Goal: Navigation & Orientation: Find specific page/section

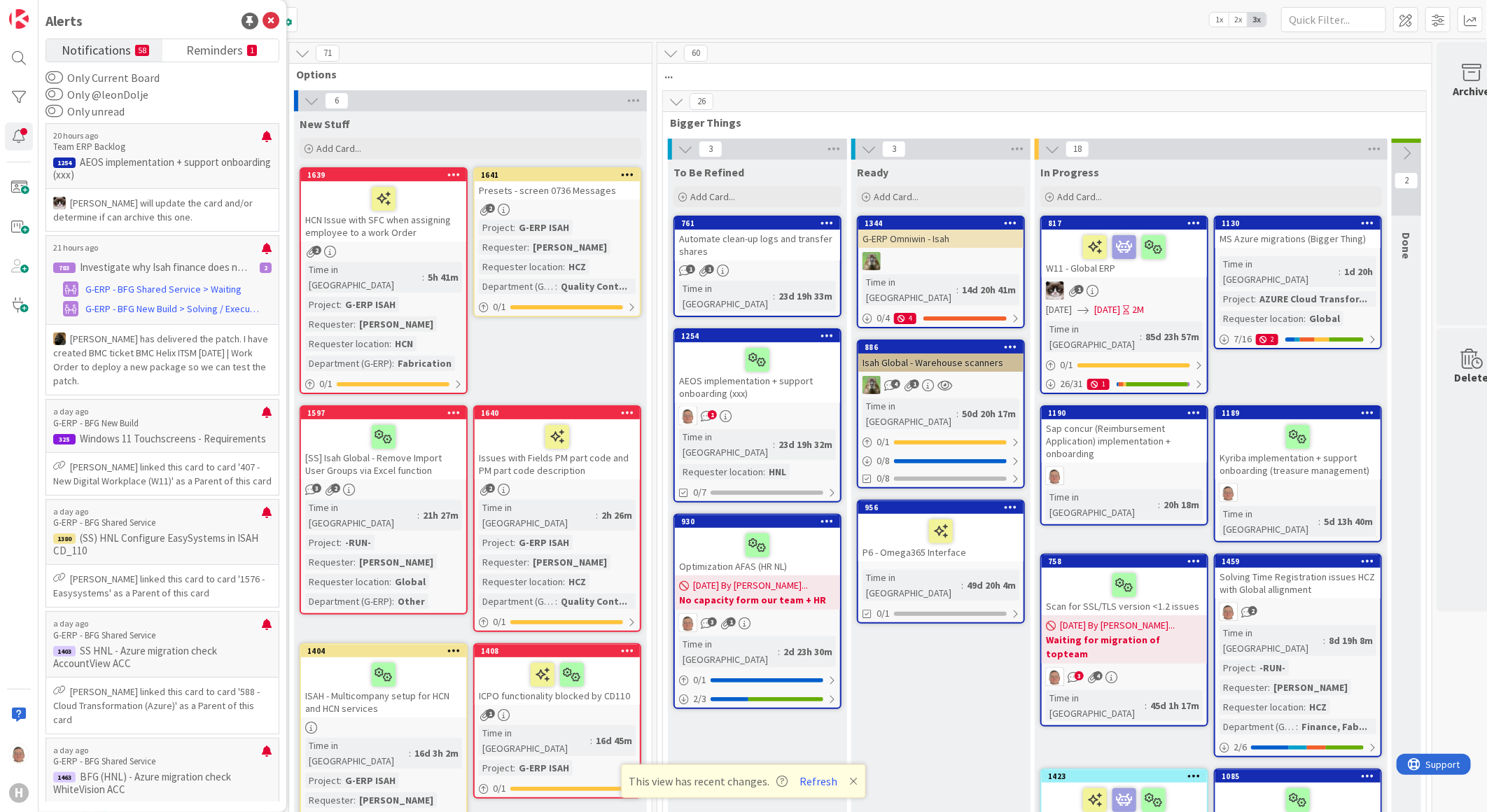
scroll to position [0, 136]
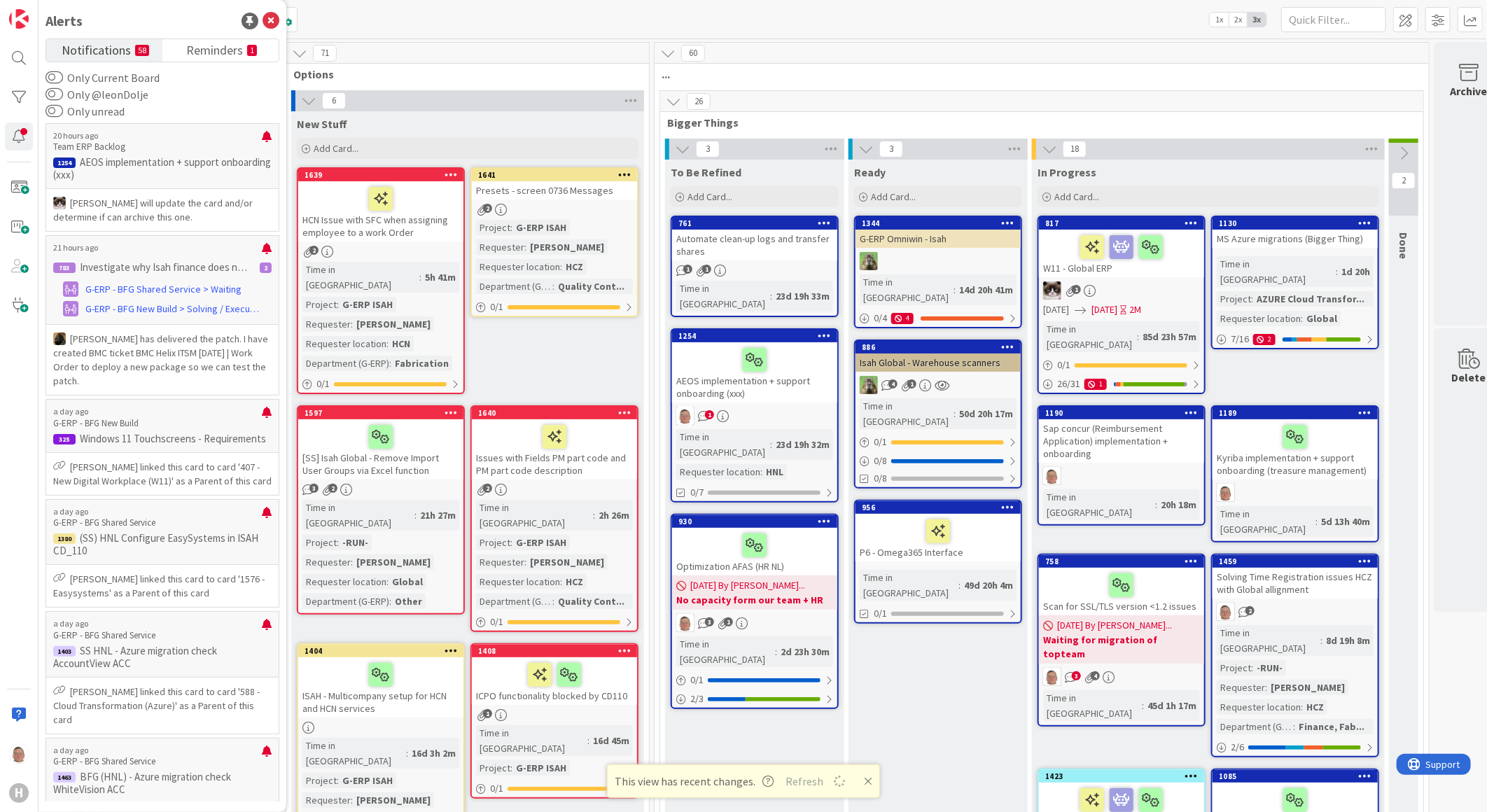
click at [705, 345] on div at bounding box center [754, 359] width 157 height 30
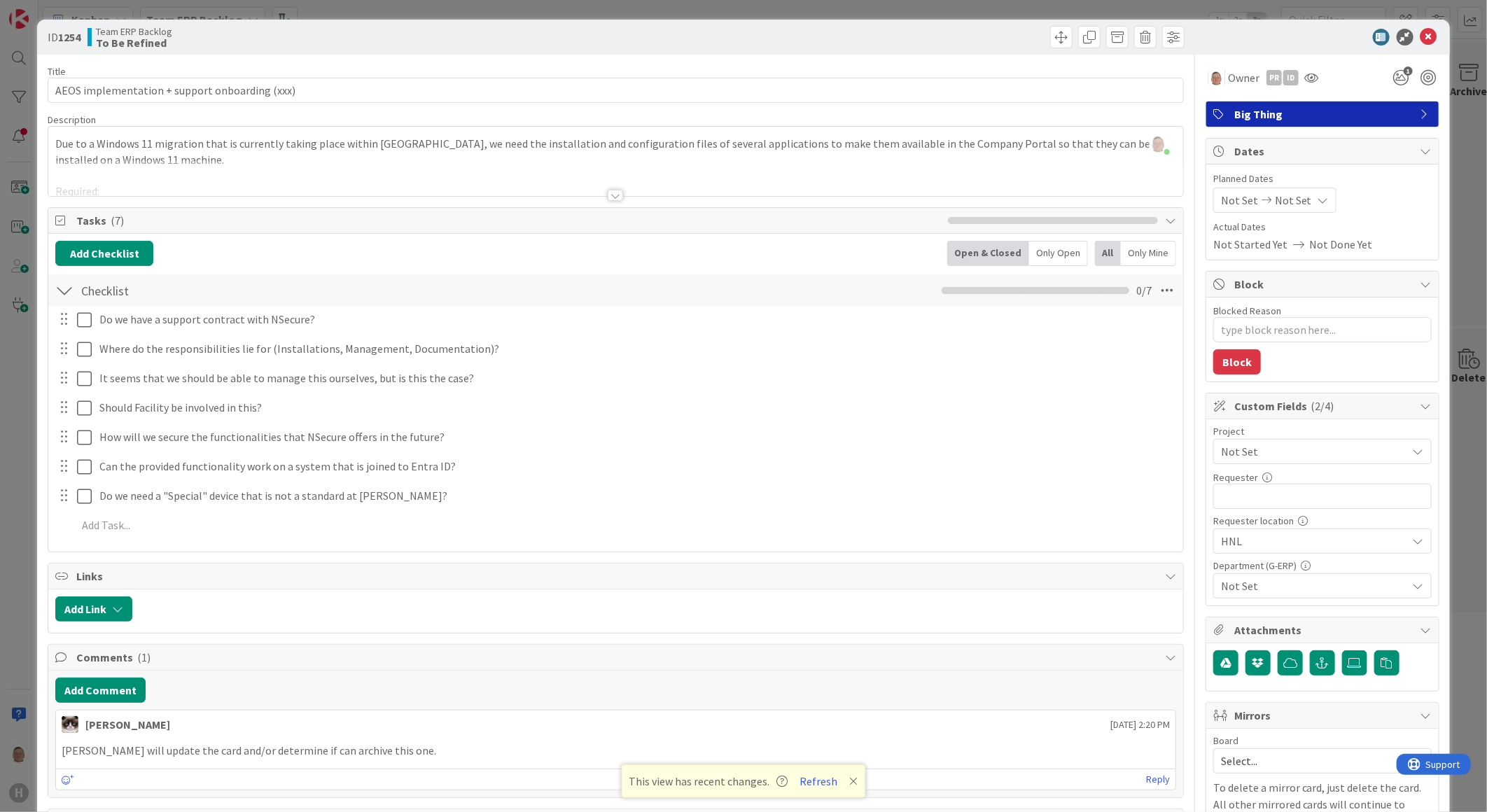
click at [609, 193] on div at bounding box center [615, 195] width 15 height 12
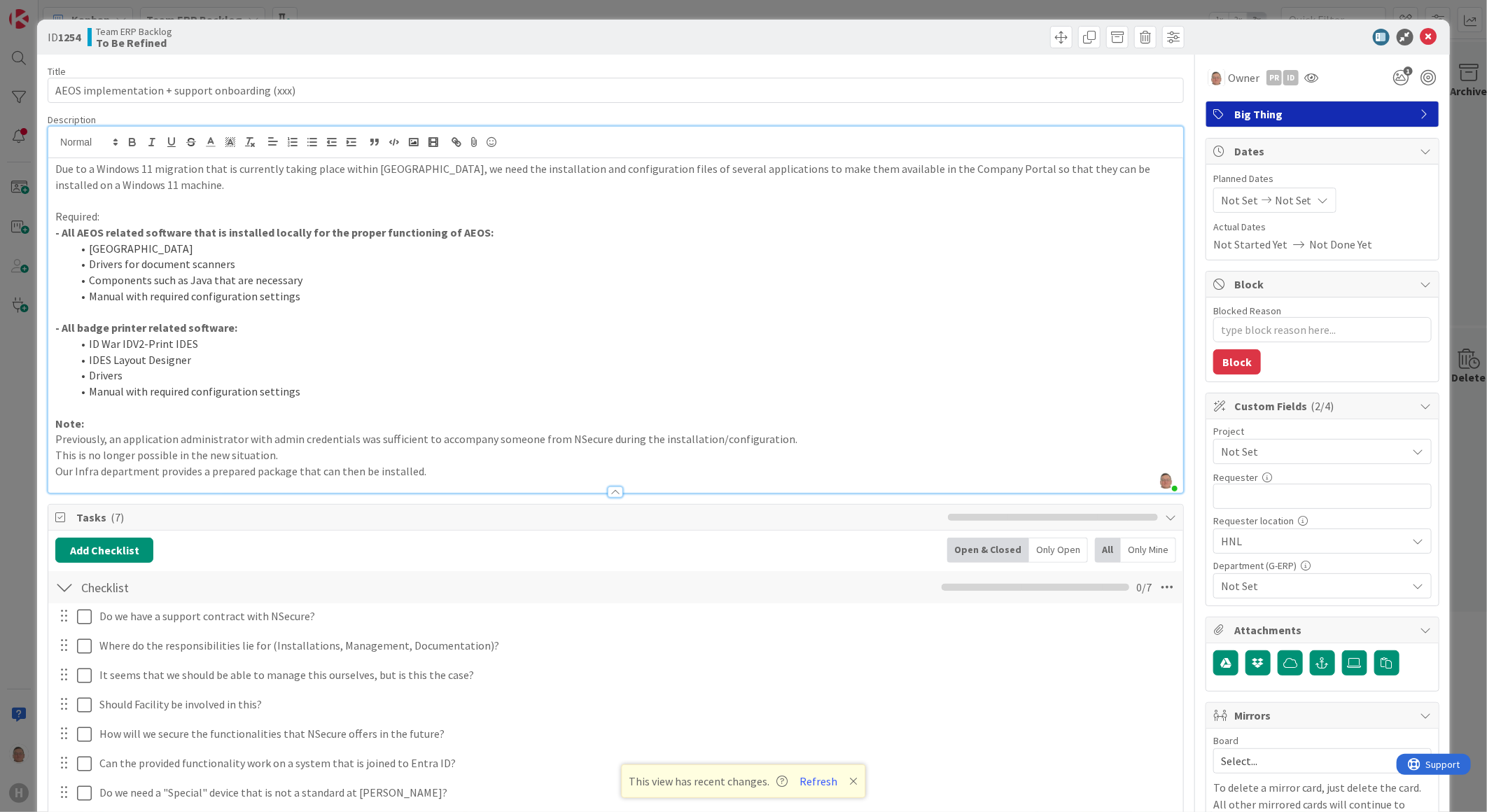
type textarea "x"
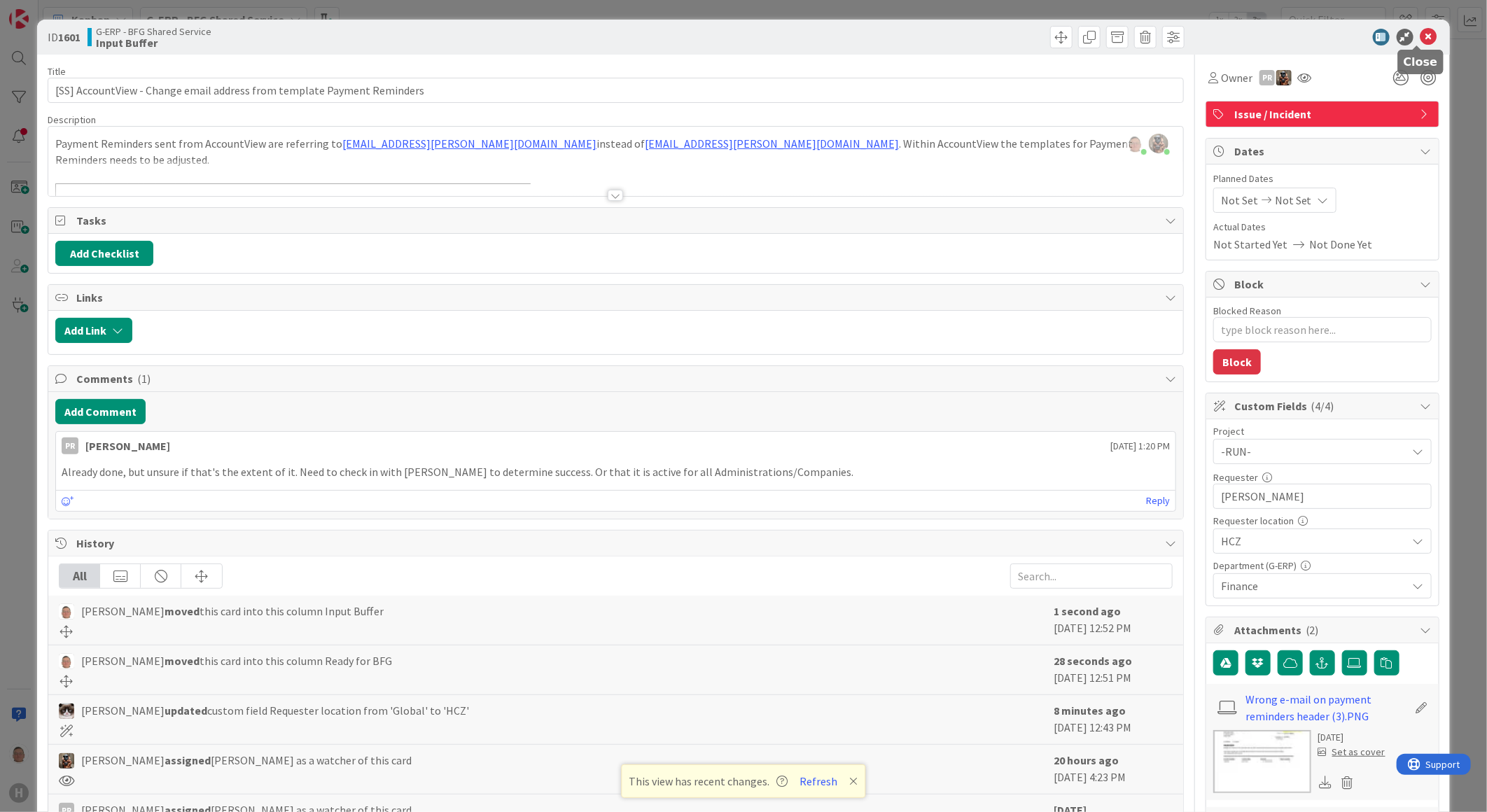
click at [1420, 30] on icon at bounding box center [1427, 37] width 16 height 16
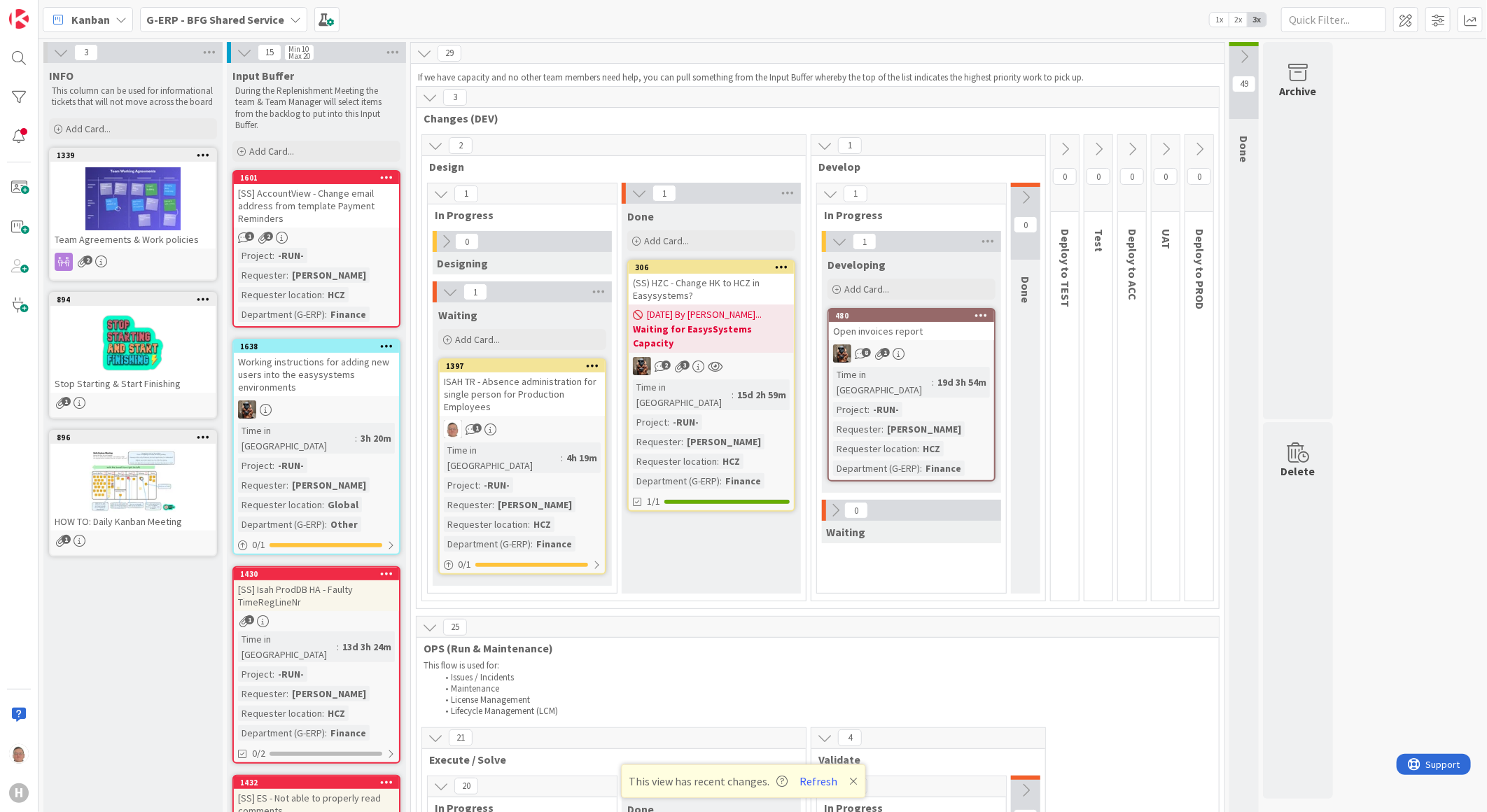
click at [200, 16] on b "G-ERP - BFG Shared Service" at bounding box center [214, 19] width 137 height 14
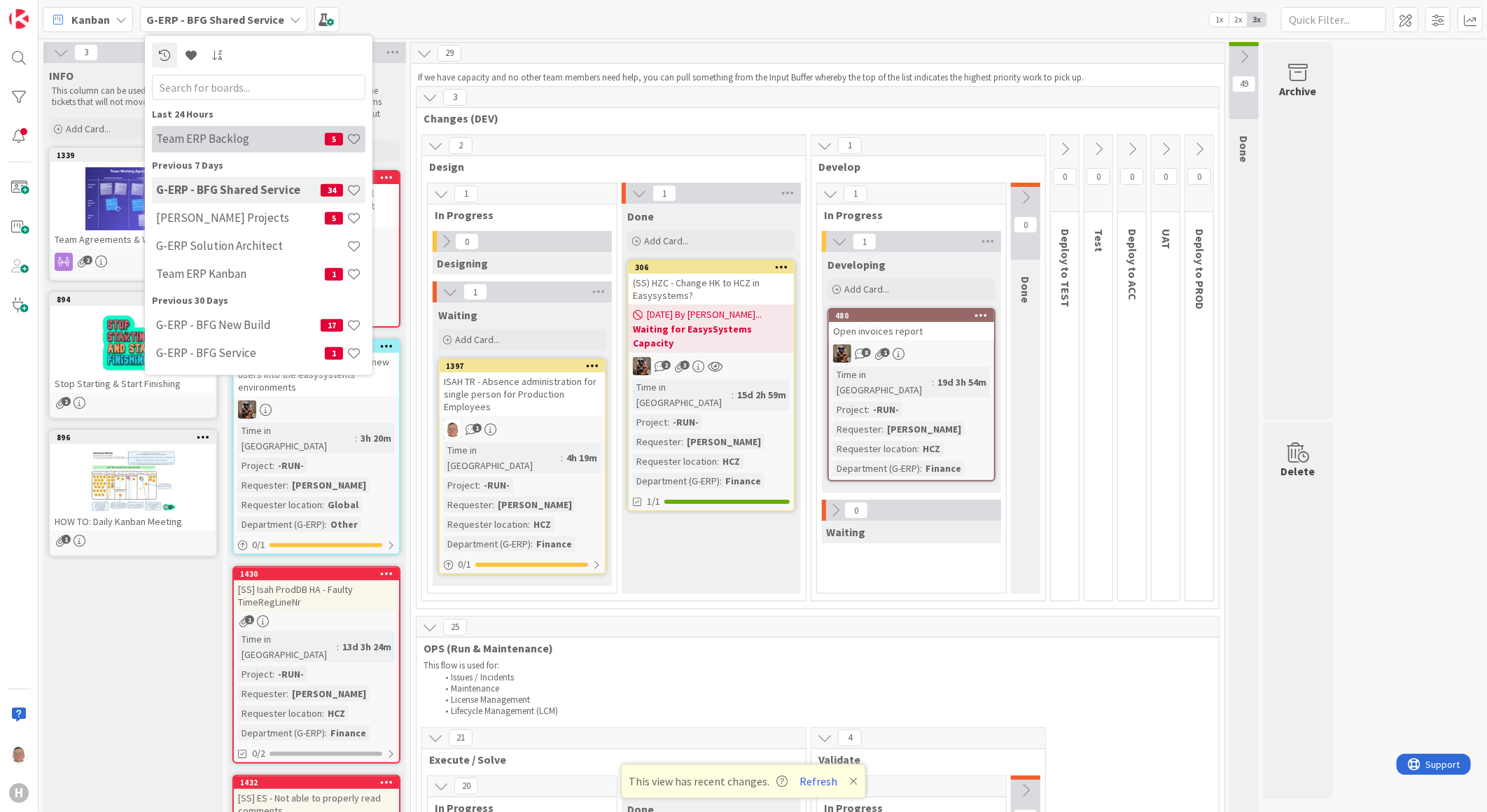
click at [201, 137] on h4 "Team ERP Backlog" at bounding box center [239, 138] width 168 height 14
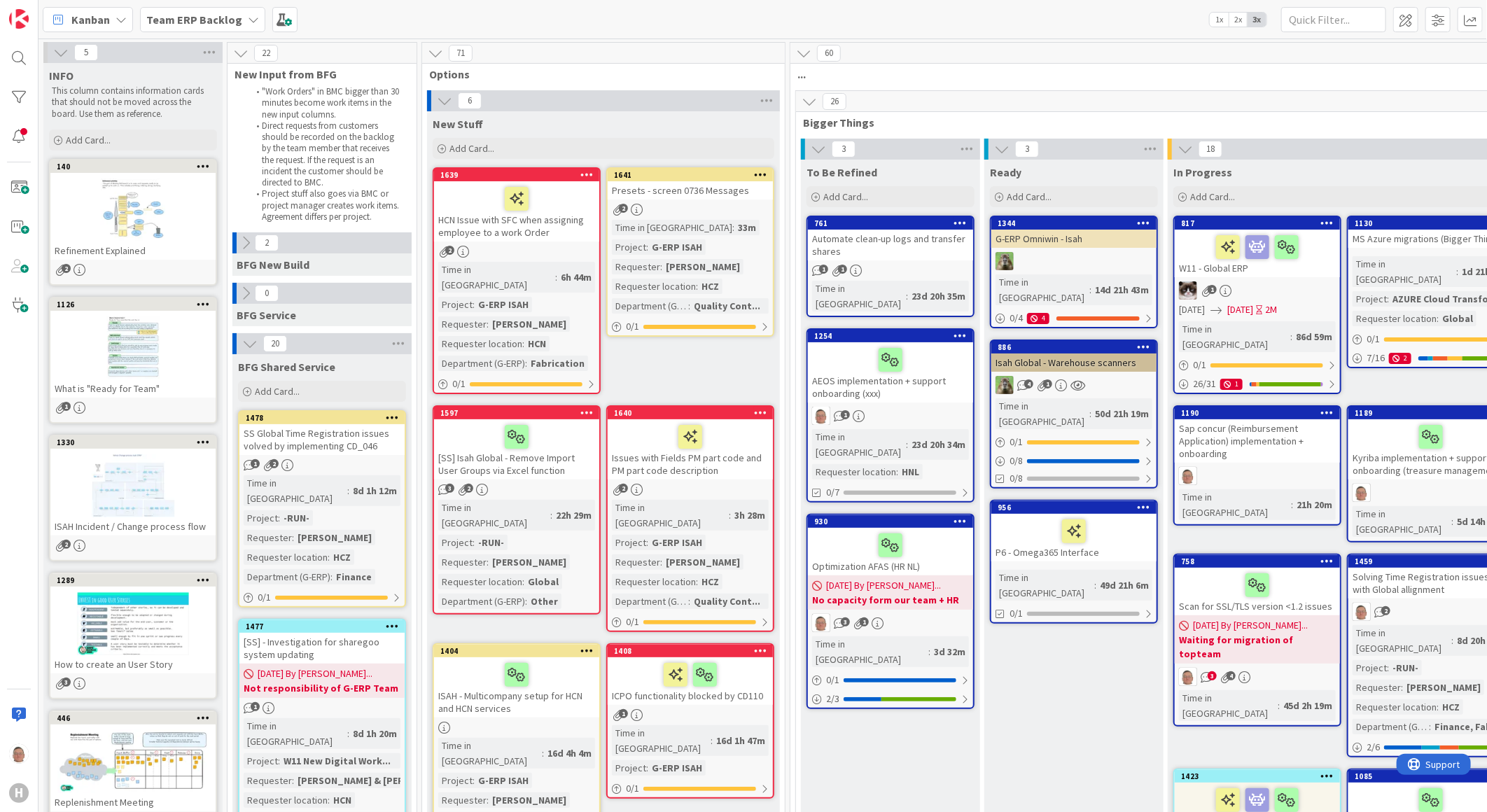
click at [764, 407] on icon at bounding box center [760, 412] width 13 height 10
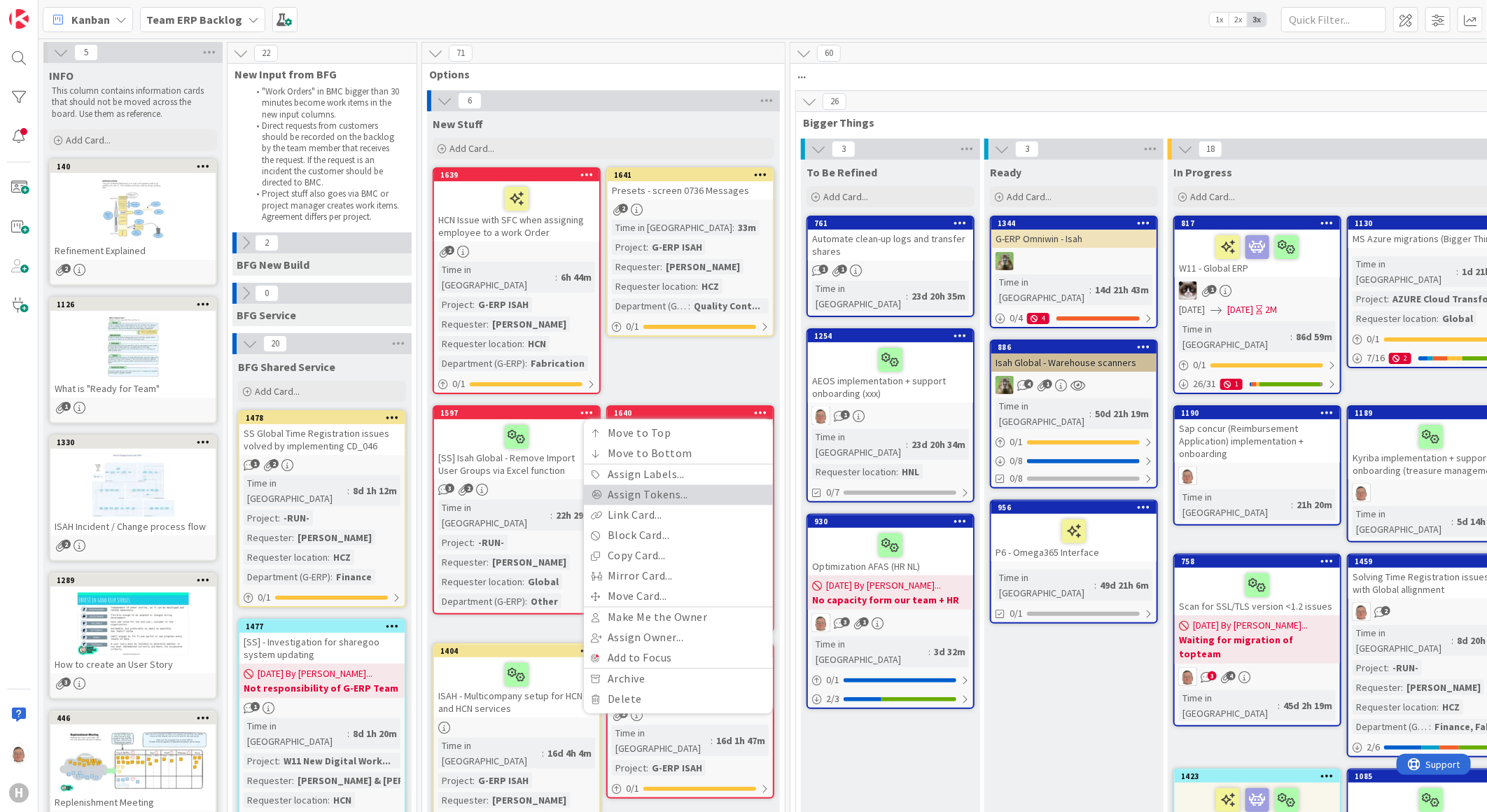
click at [686, 485] on link "Assign Tokens..." at bounding box center [678, 495] width 189 height 20
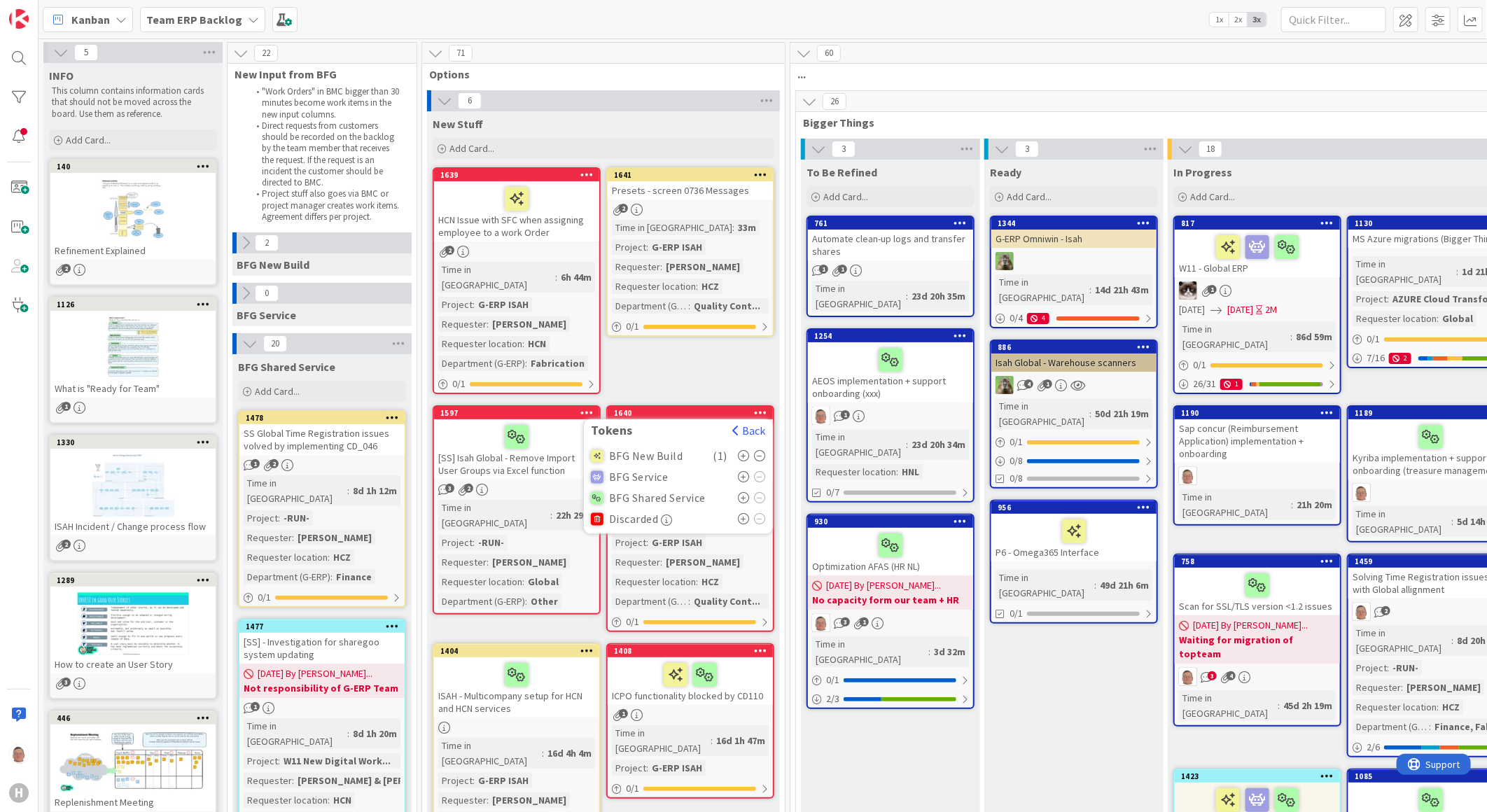
click at [700, 362] on div "New Stuff Add Card... 1641 Presets - screen 0736 Messages 2 Time in [GEOGRAPHIC…" at bounding box center [603, 496] width 353 height 770
click at [217, 21] on b "Team ERP Backlog" at bounding box center [194, 19] width 96 height 14
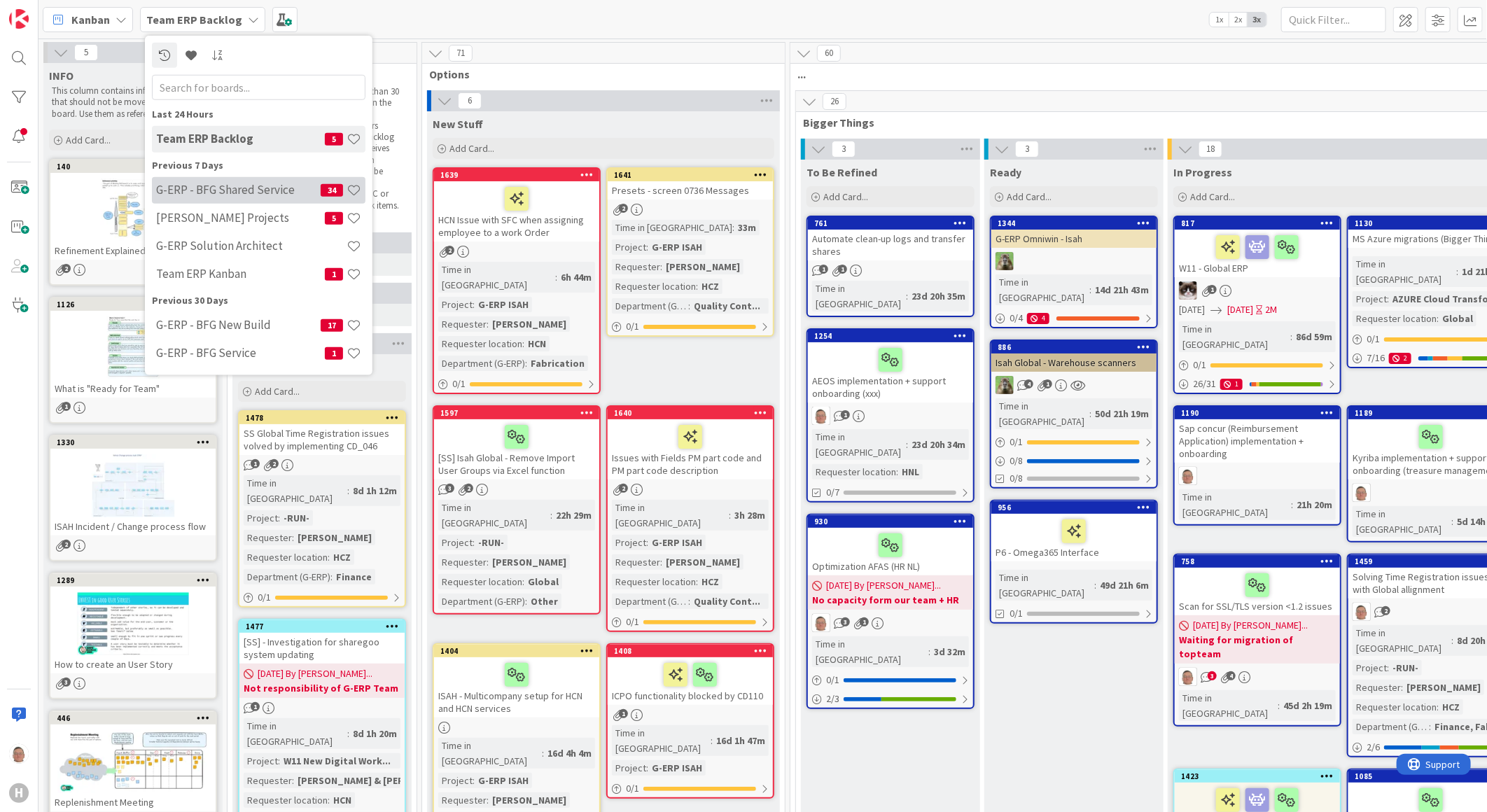
click at [247, 189] on h4 "G-ERP - BFG Shared Service" at bounding box center [237, 189] width 164 height 14
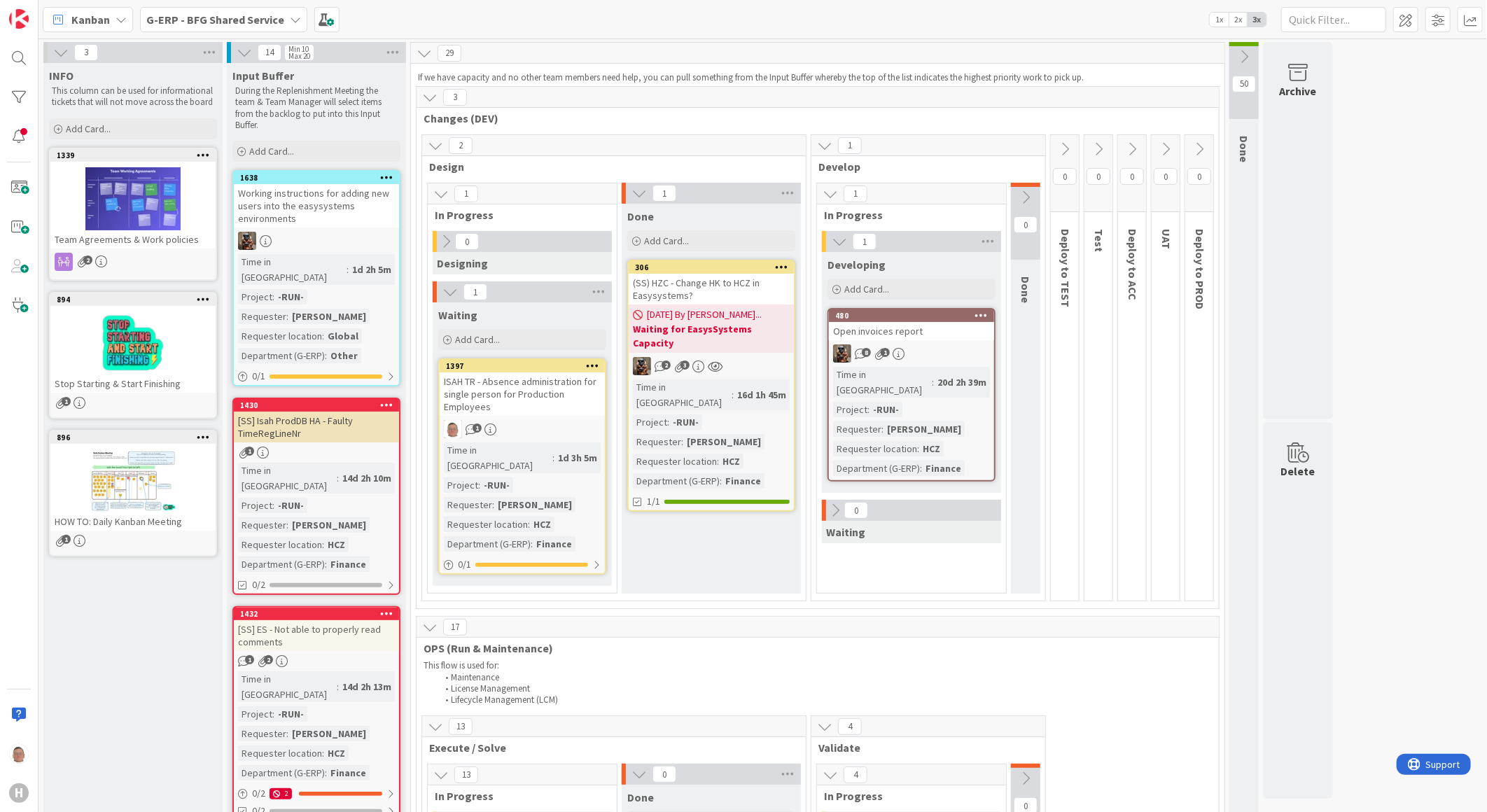
click at [429, 96] on icon at bounding box center [430, 97] width 15 height 15
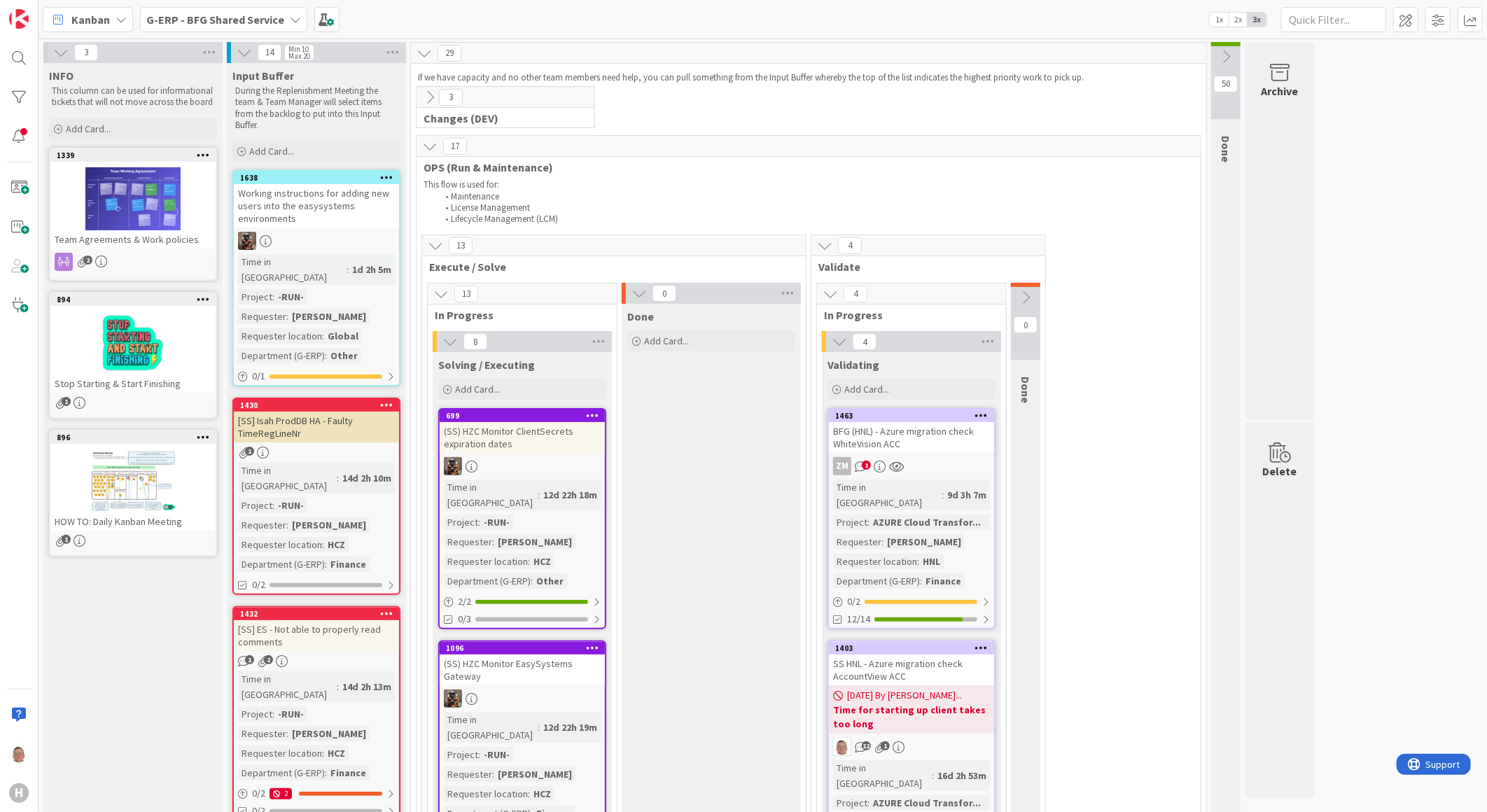
click at [430, 141] on icon at bounding box center [430, 146] width 15 height 15
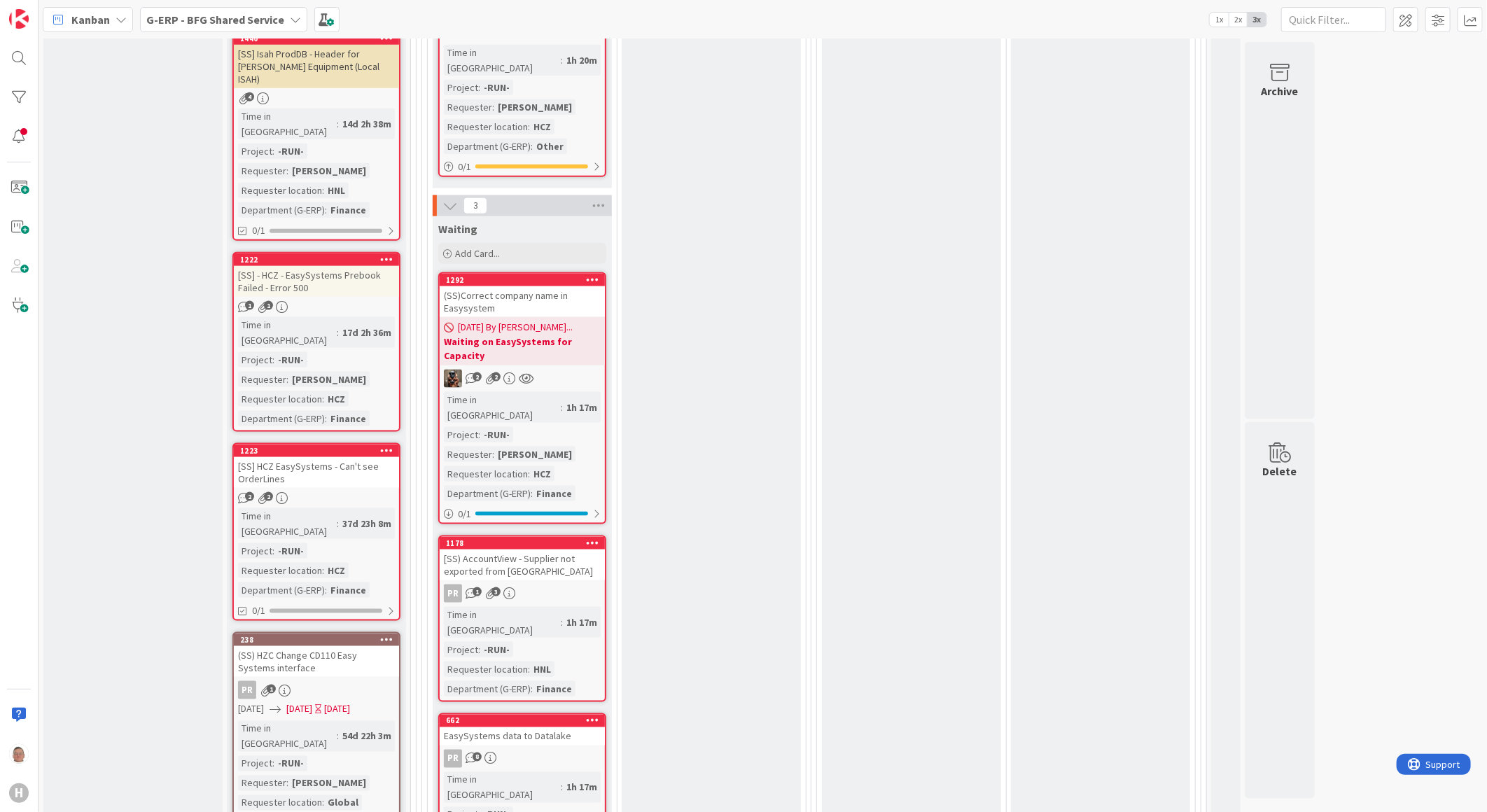
scroll to position [1010, 0]
click at [546, 274] on div "1292" at bounding box center [525, 279] width 159 height 10
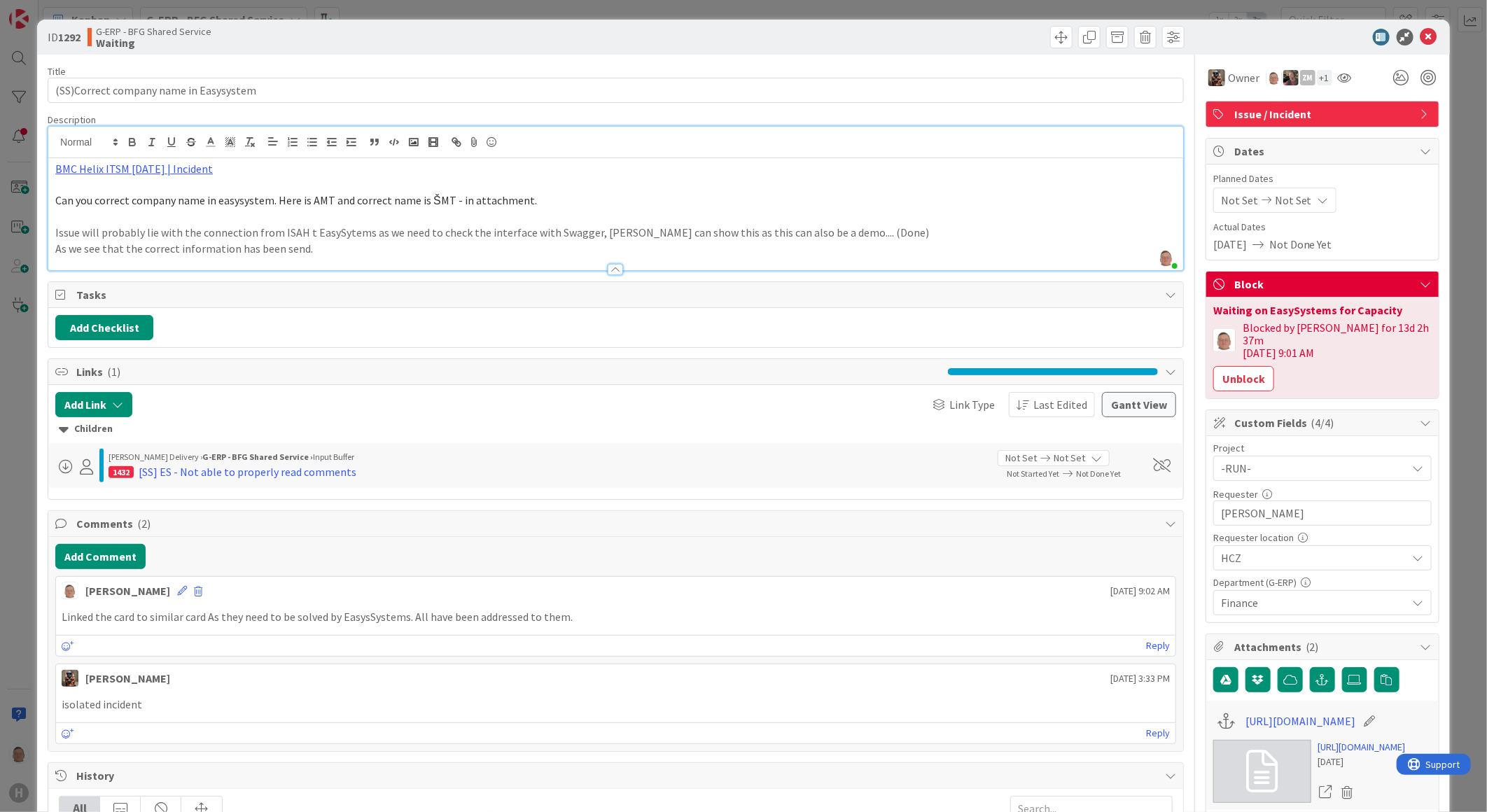
drag, startPoint x: 231, startPoint y: 145, endPoint x: 45, endPoint y: 151, distance: 186.1
click at [48, 151] on div "[PERSON_NAME] just joined BMC Helix ITSM [DATE] | Incident Can you correct comp…" at bounding box center [616, 198] width 1136 height 145
click at [1421, 39] on icon at bounding box center [1427, 37] width 16 height 16
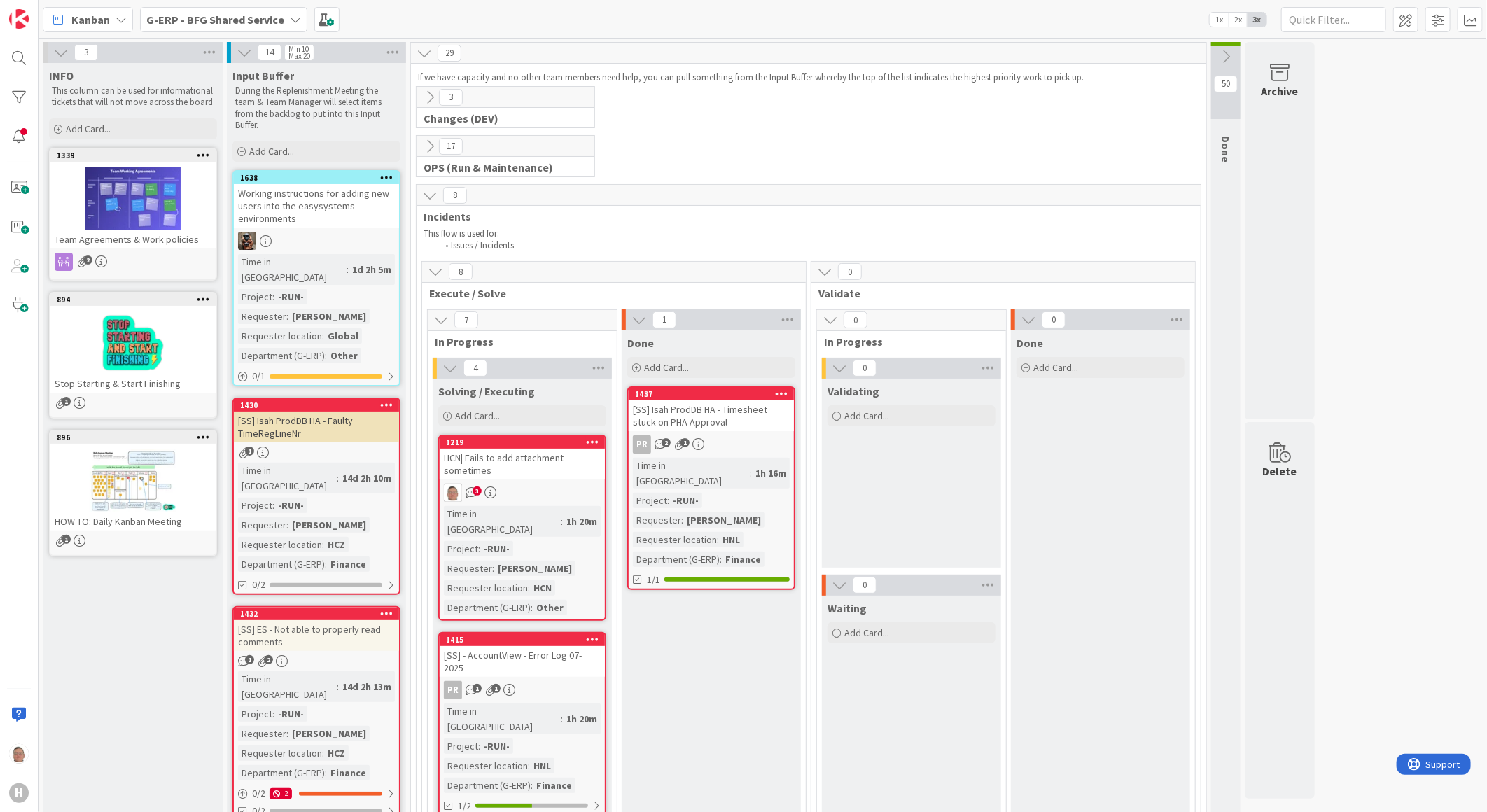
click at [437, 316] on icon at bounding box center [441, 320] width 15 height 15
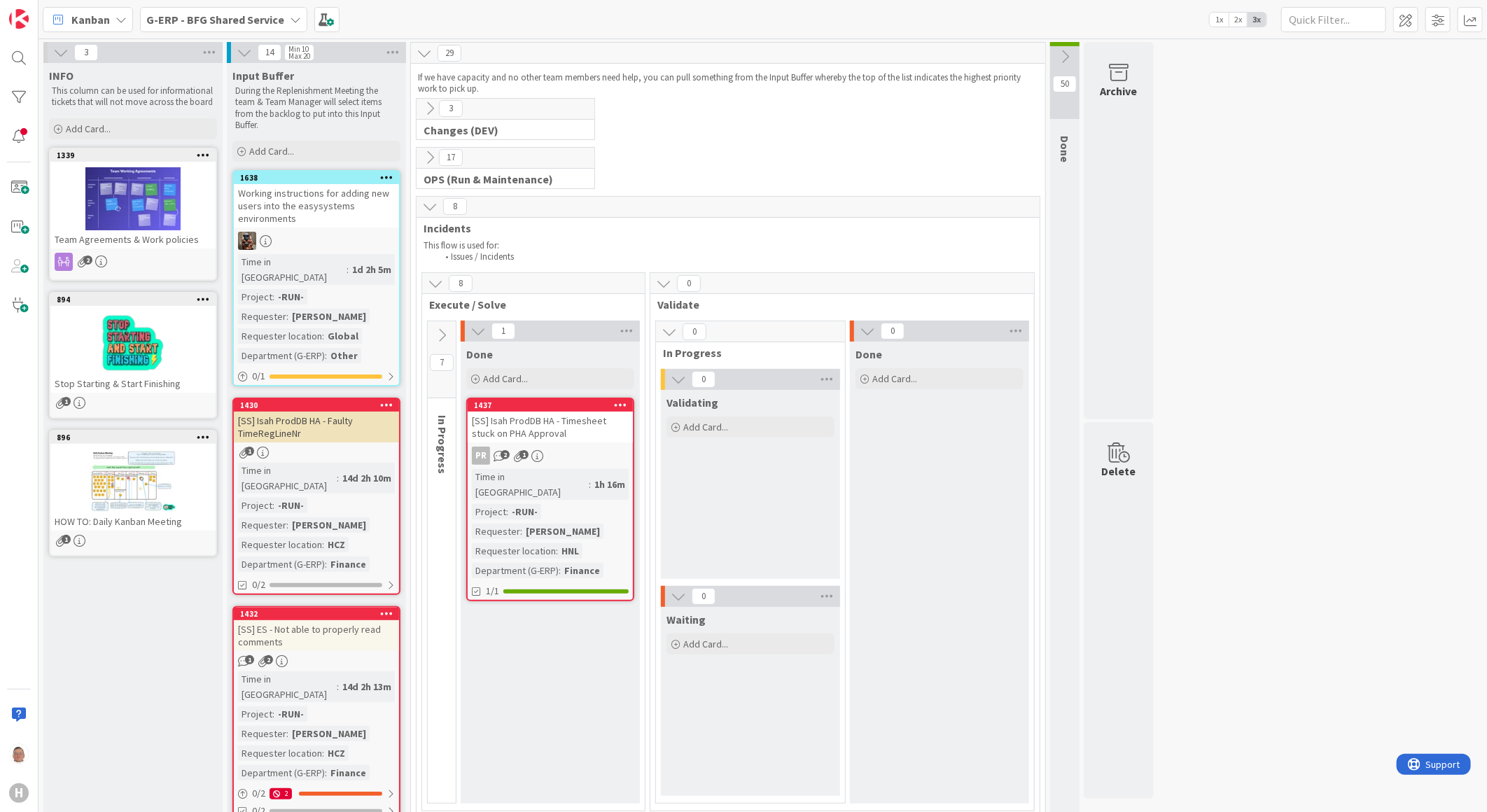
click at [427, 107] on icon at bounding box center [430, 109] width 15 height 15
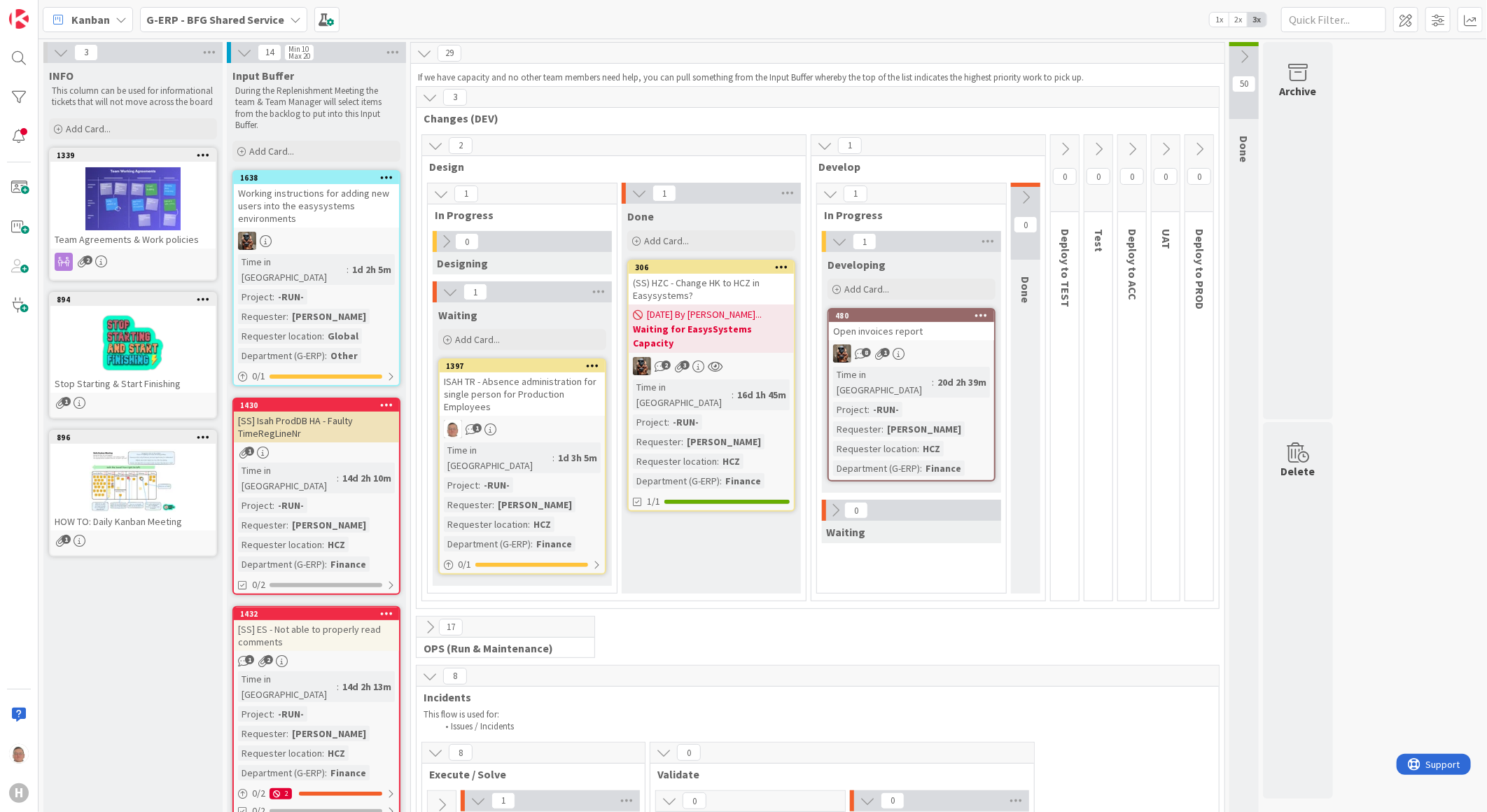
click at [349, 411] on div "[SS] Isah ProdDB HA - Faulty TimeRegLineNr" at bounding box center [316, 427] width 165 height 31
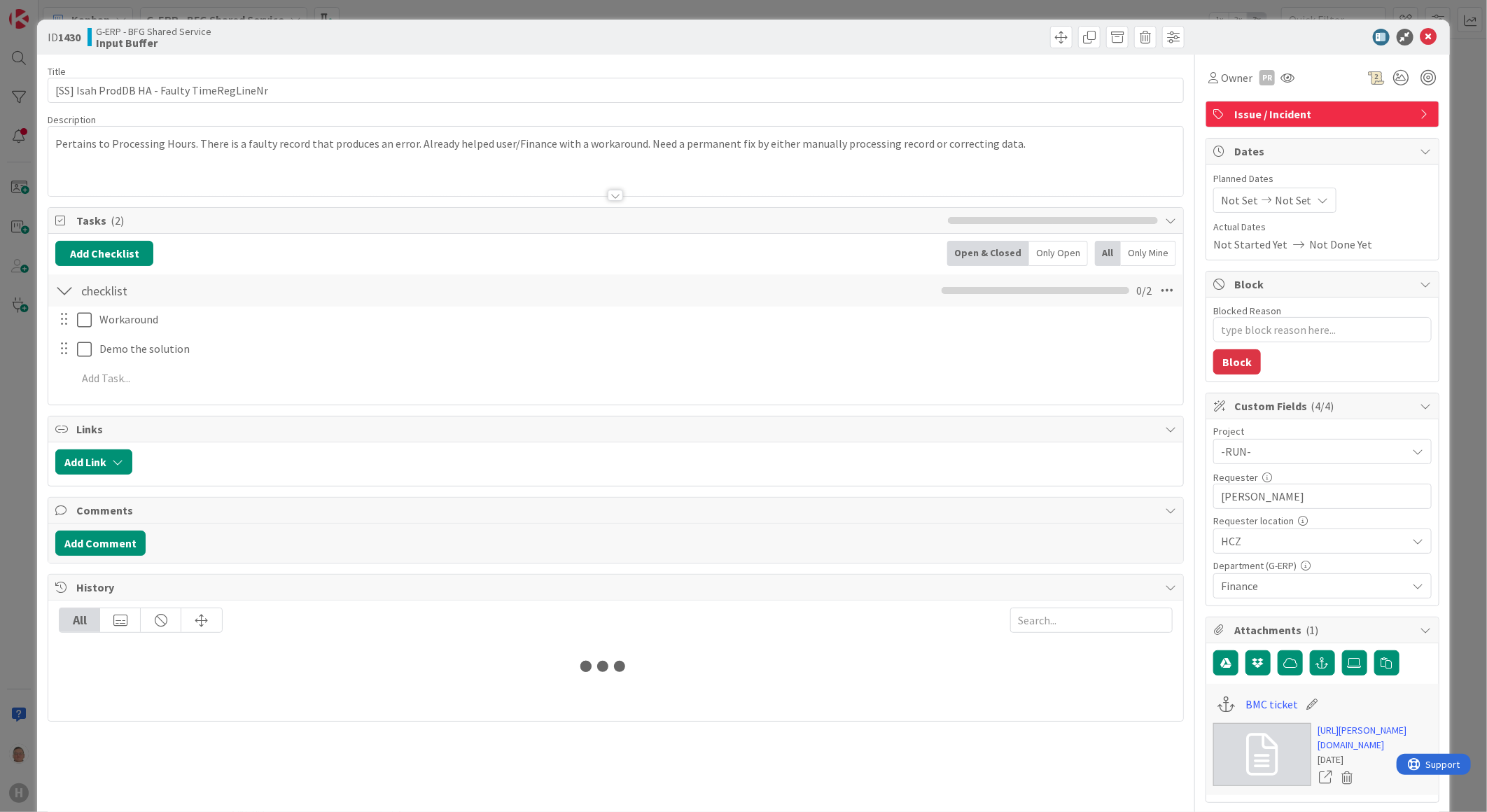
type textarea "x"
